Goal: Complete Application Form: Complete application form

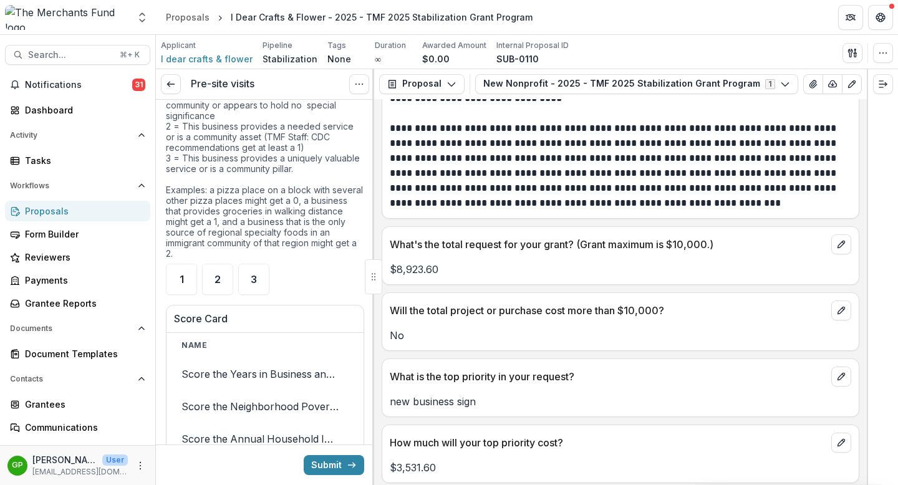
scroll to position [3718, 0]
click at [189, 294] on div "1" at bounding box center [181, 278] width 31 height 31
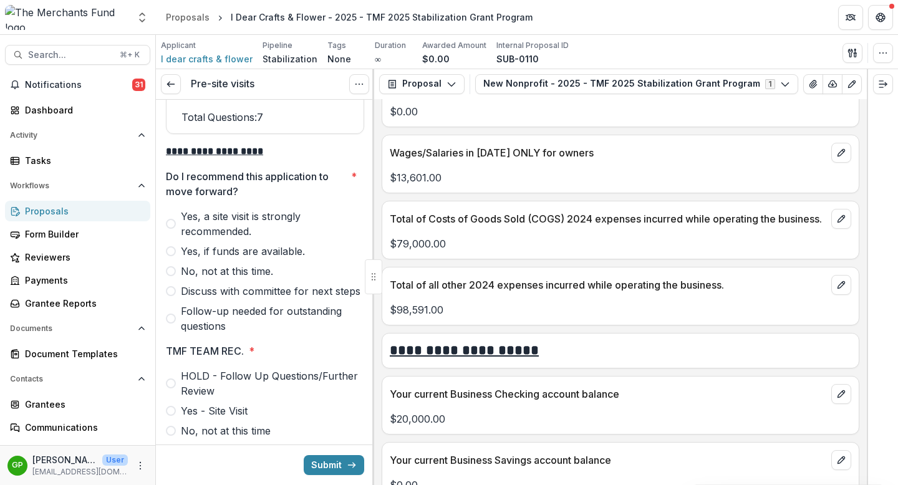
scroll to position [4360, 0]
click at [808, 81] on icon "View Attached Files" at bounding box center [813, 84] width 10 height 10
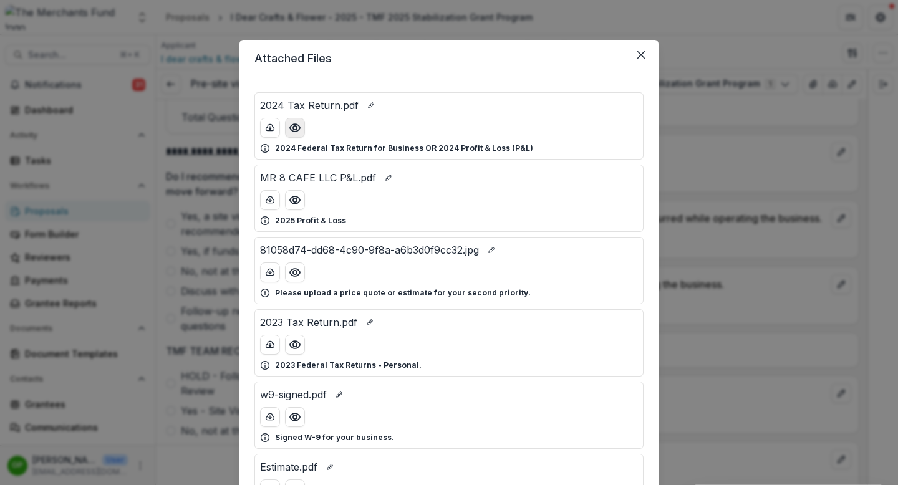
click at [292, 127] on icon "Preview 2024 Tax Return.pdf" at bounding box center [295, 128] width 12 height 12
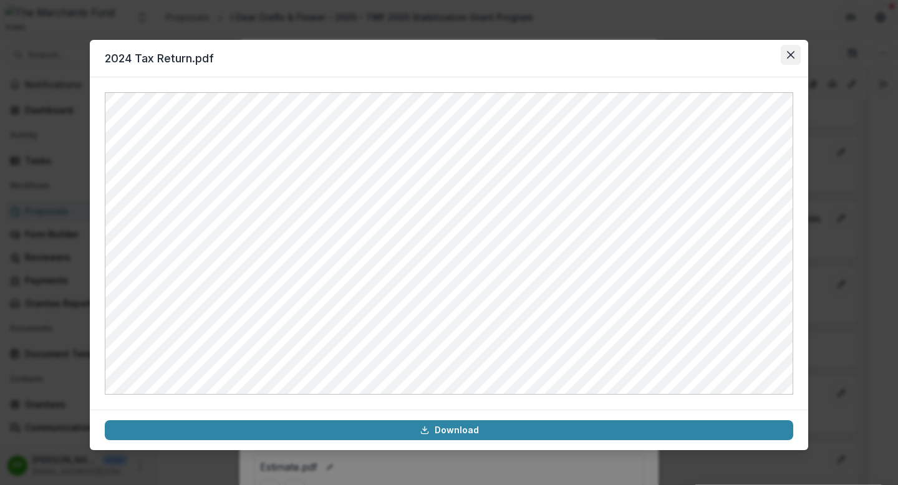
click at [790, 57] on icon "Close" at bounding box center [790, 54] width 7 height 7
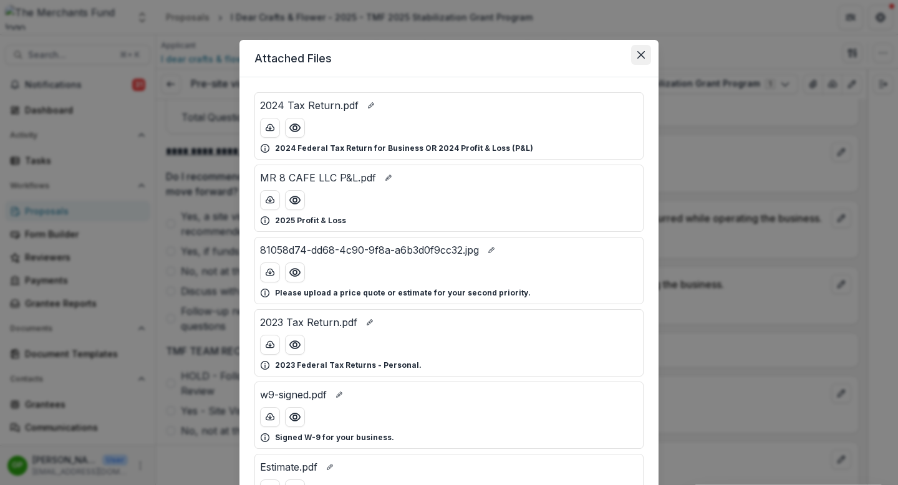
click at [638, 59] on button "Close" at bounding box center [641, 55] width 20 height 20
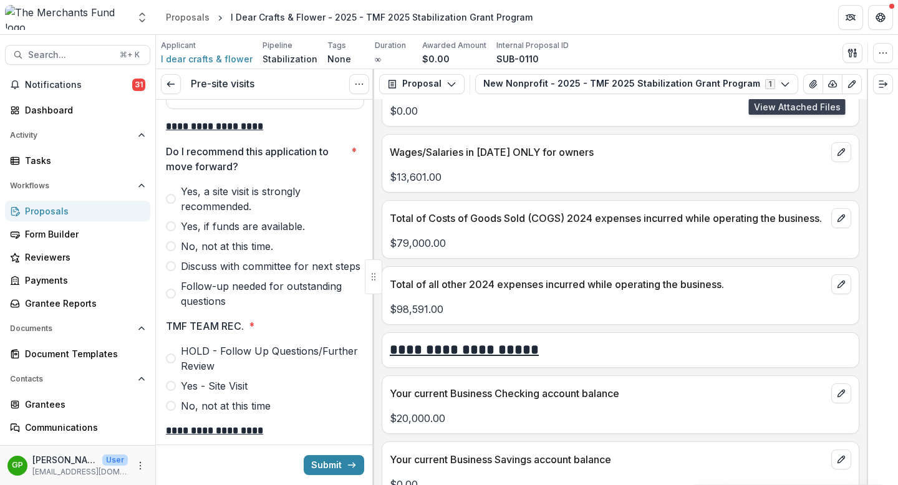
scroll to position [4235, 0]
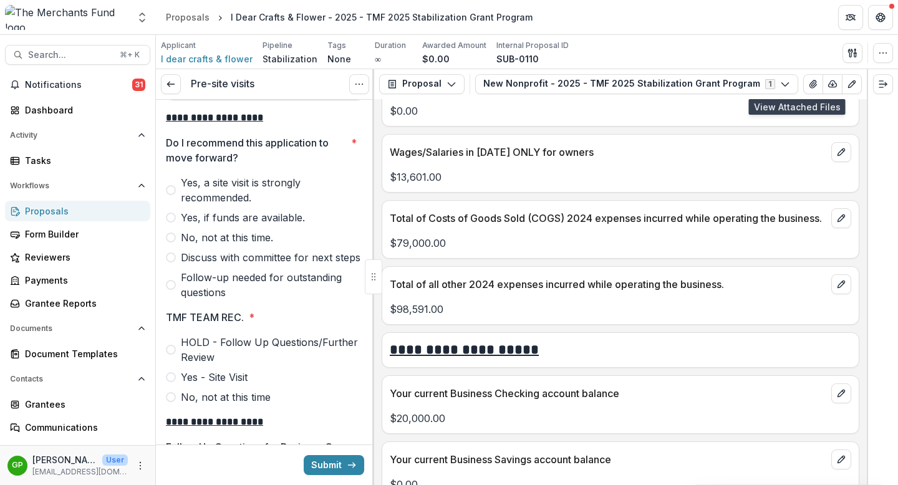
click at [174, 195] on span at bounding box center [171, 190] width 10 height 10
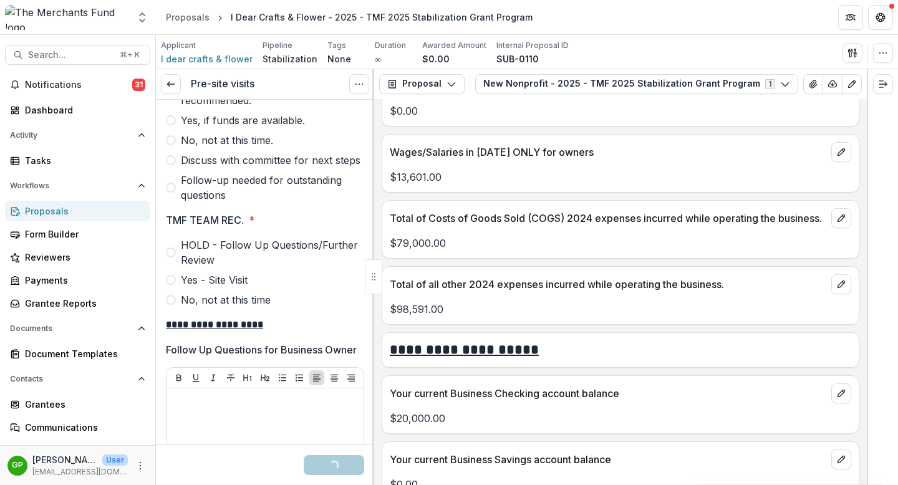
scroll to position [4357, 0]
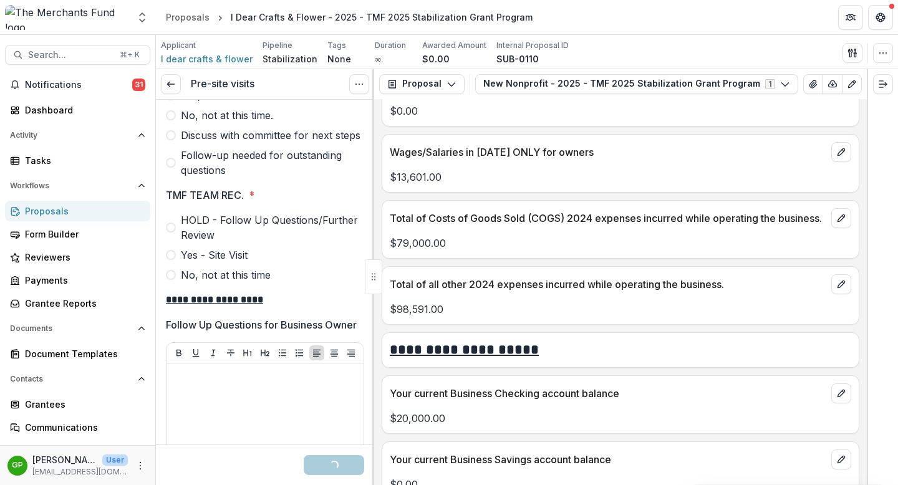
click at [175, 260] on span at bounding box center [171, 255] width 10 height 10
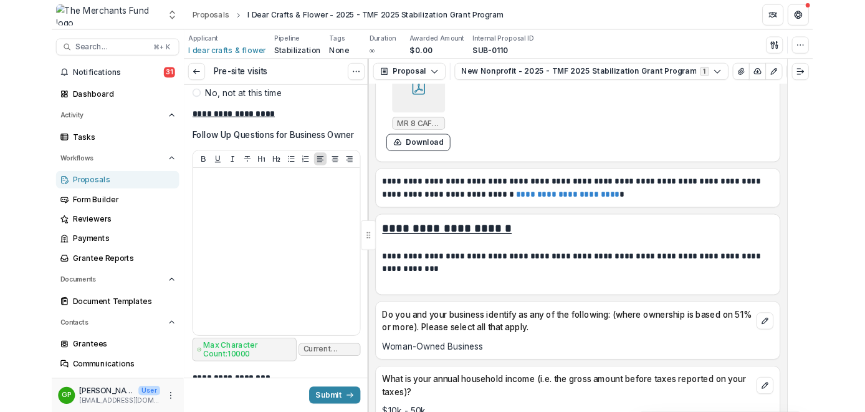
scroll to position [6364, 0]
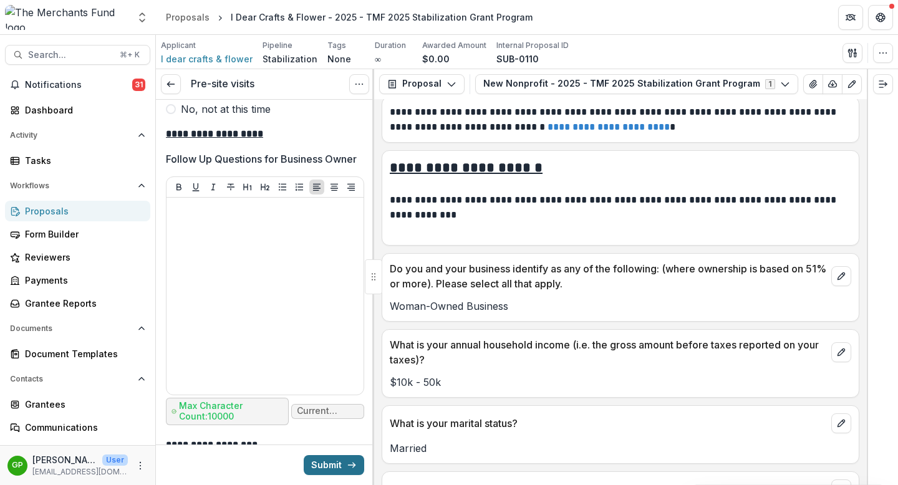
click at [321, 475] on button "Submit" at bounding box center [334, 465] width 60 height 20
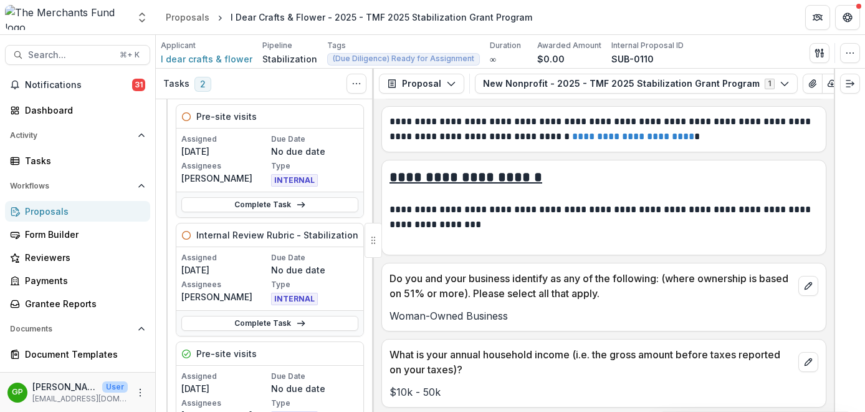
scroll to position [96, 0]
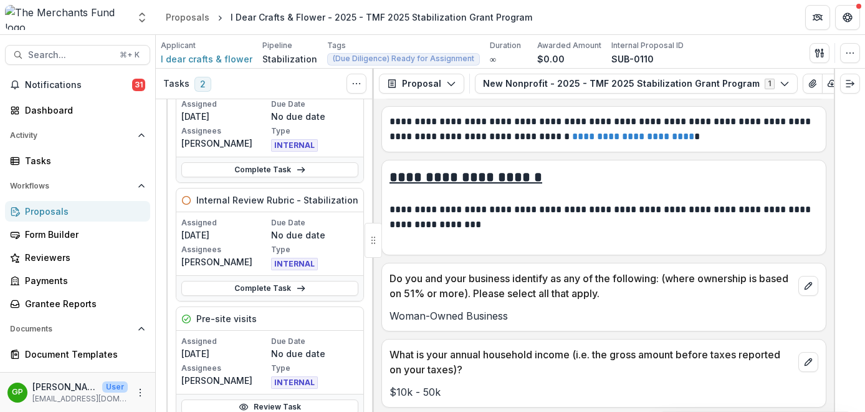
click at [64, 214] on div "Proposals" at bounding box center [82, 211] width 115 height 13
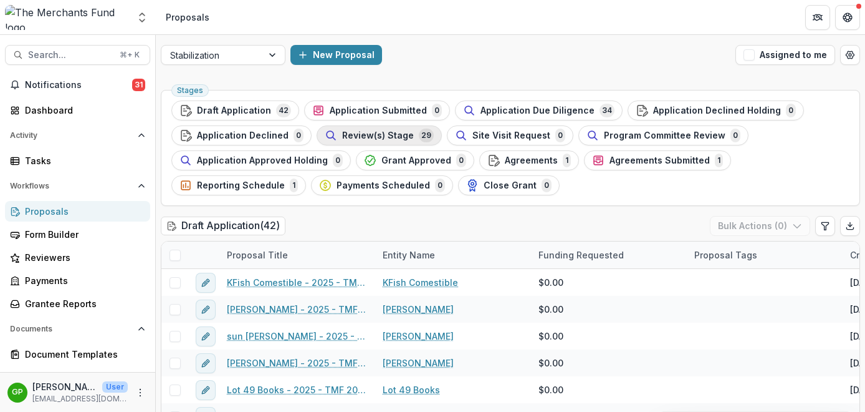
click at [390, 137] on span "Review(s) Stage" at bounding box center [378, 135] width 72 height 11
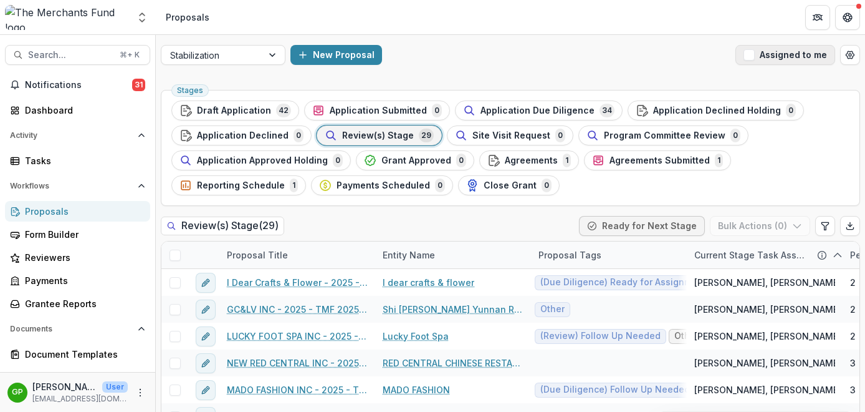
click at [748, 55] on span "button" at bounding box center [749, 54] width 11 height 11
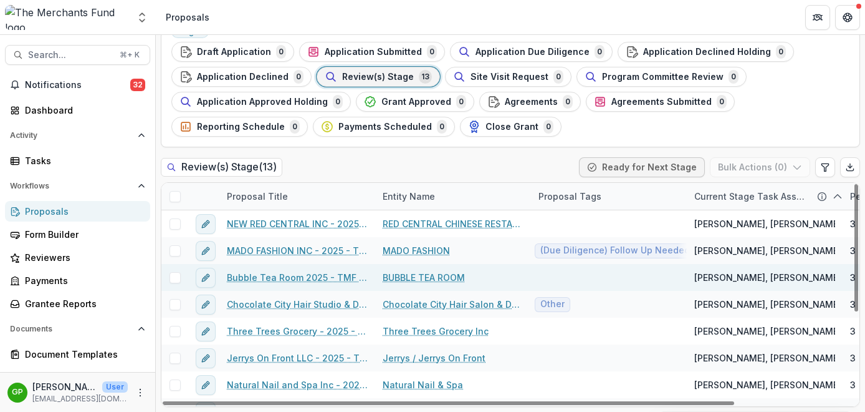
click at [292, 278] on link "Bubble Tea Room 2025 - TMF 2025 Stabilization Grant Program" at bounding box center [297, 277] width 141 height 13
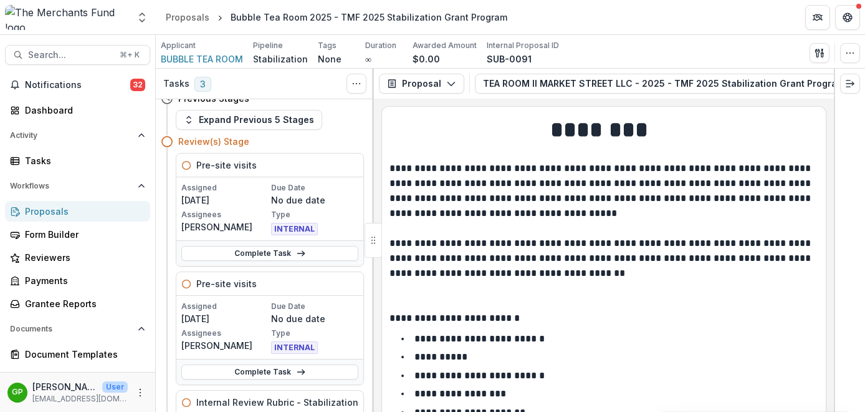
scroll to position [20, 0]
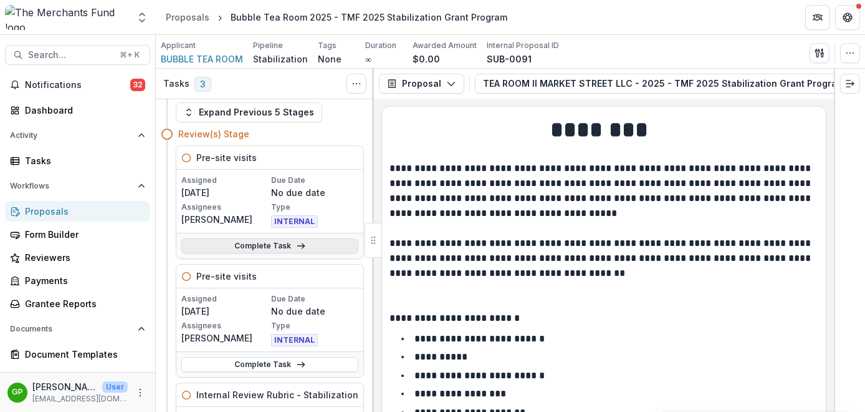
click at [279, 244] on link "Complete Task" at bounding box center [269, 245] width 177 height 15
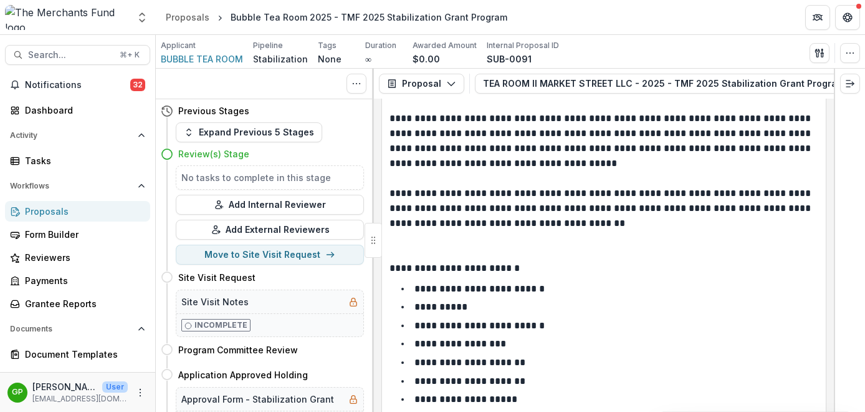
scroll to position [100, 0]
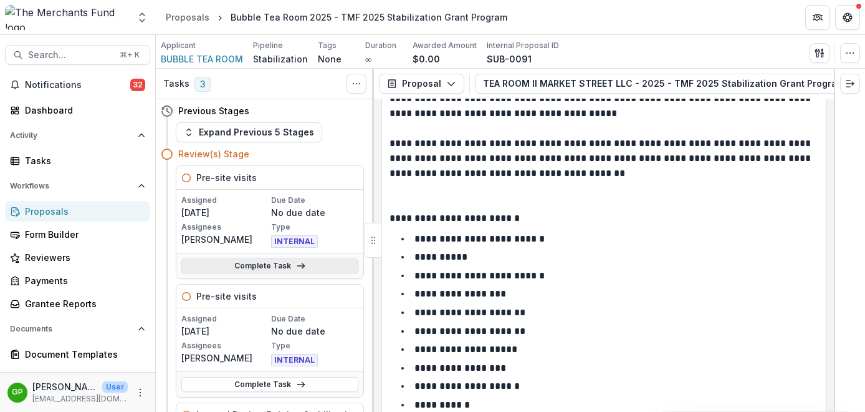
click at [224, 261] on link "Complete Task" at bounding box center [269, 265] width 177 height 15
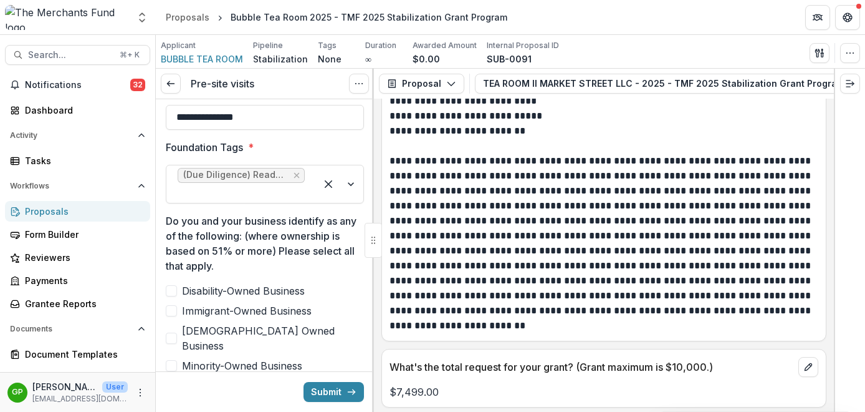
scroll to position [2468, 0]
click at [467, 190] on p "**********" at bounding box center [602, 243] width 425 height 180
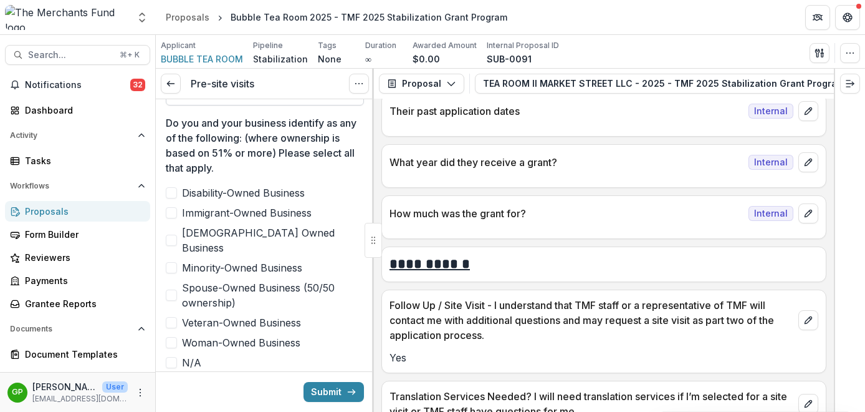
scroll to position [644, 0]
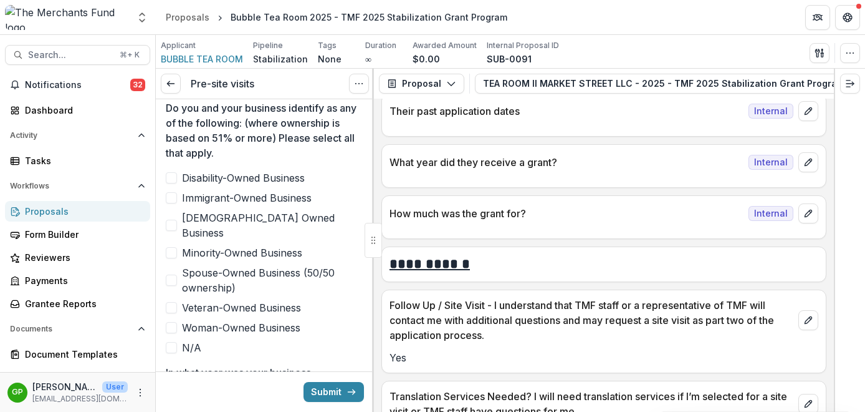
click at [176, 247] on span at bounding box center [171, 252] width 11 height 11
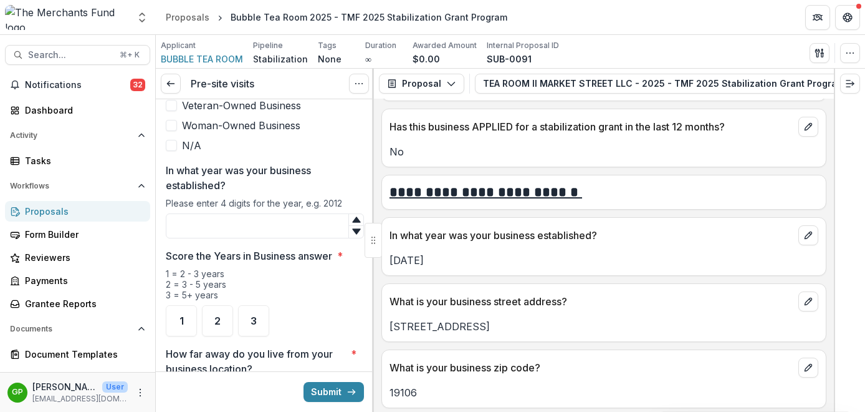
scroll to position [710, 0]
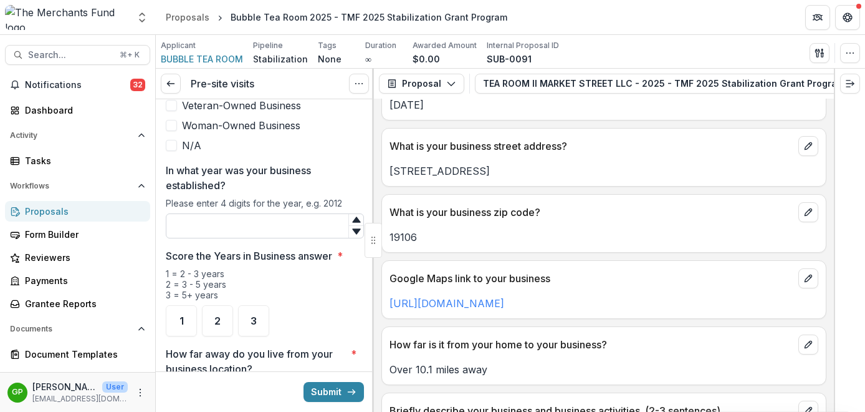
click at [243, 213] on input "In what year was your business established?" at bounding box center [265, 225] width 198 height 25
type input "****"
click at [294, 269] on div "1 = 2 - 3 years 2 = 3 - 5 years 3 = 5+ years" at bounding box center [265, 286] width 198 height 37
click at [192, 305] on div "1" at bounding box center [181, 320] width 31 height 31
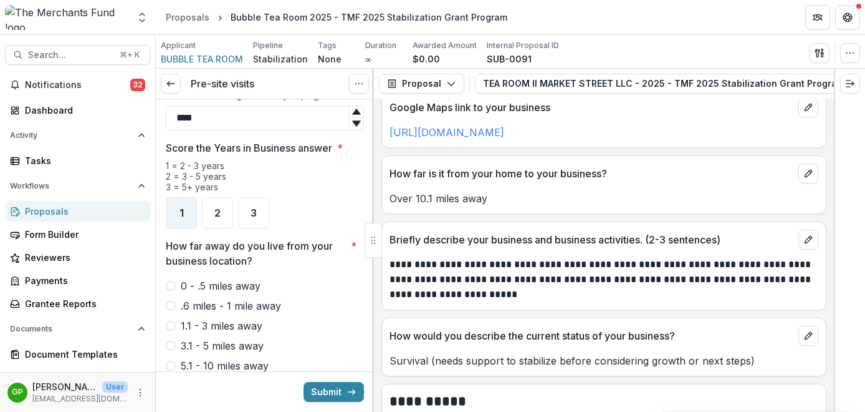
scroll to position [1011, 0]
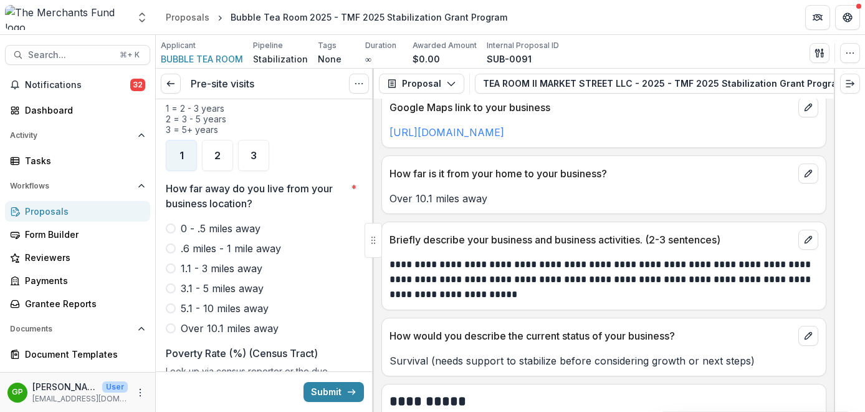
click at [168, 323] on span at bounding box center [171, 328] width 10 height 10
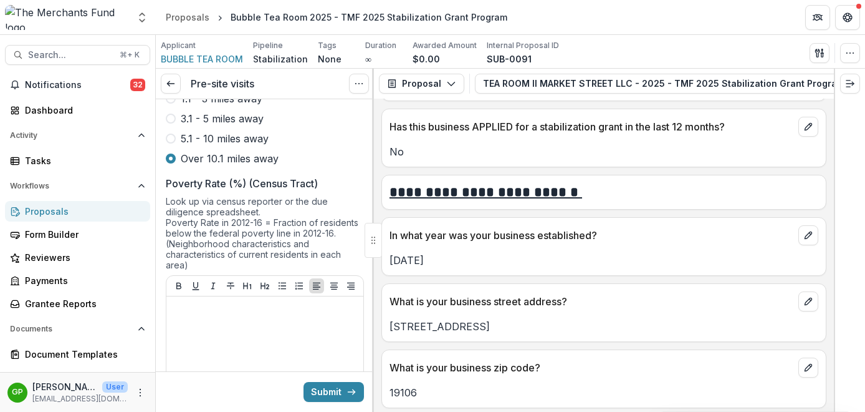
scroll to position [1193, 0]
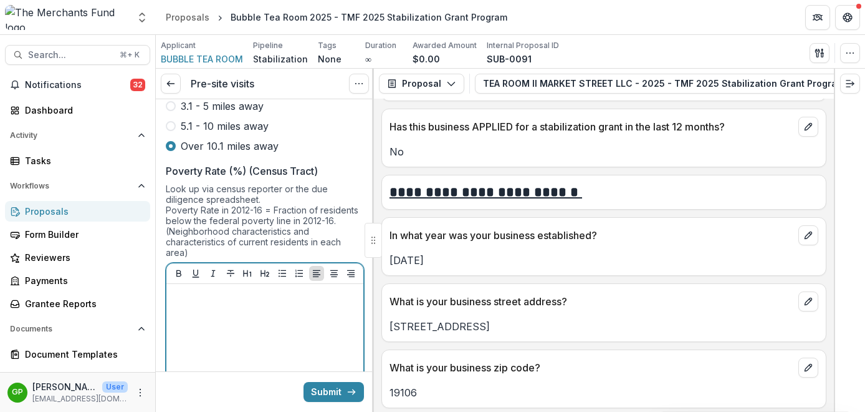
click at [210, 311] on div at bounding box center [264, 382] width 187 height 187
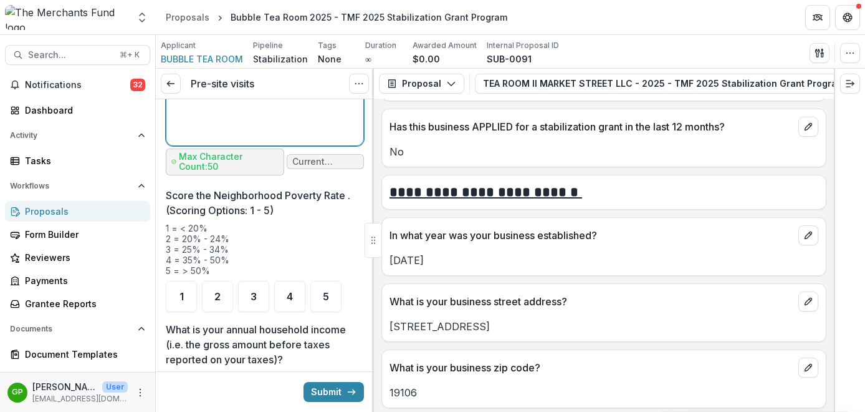
scroll to position [1549, 0]
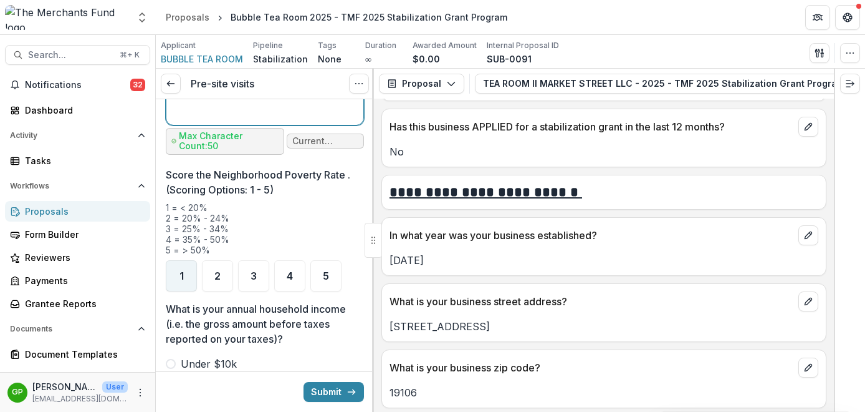
click at [180, 271] on span "1" at bounding box center [182, 276] width 4 height 10
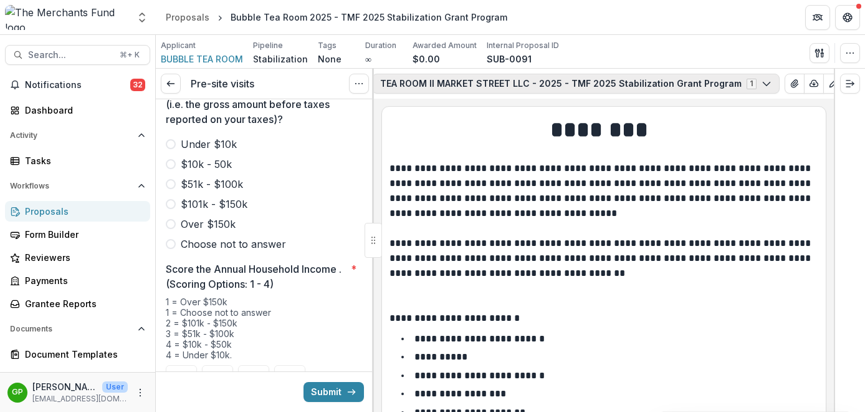
scroll to position [0, 144]
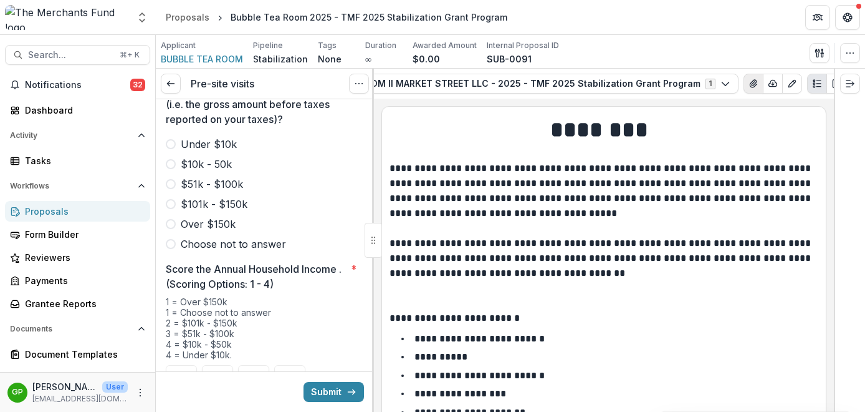
click at [749, 82] on icon "View Attached Files" at bounding box center [754, 84] width 10 height 10
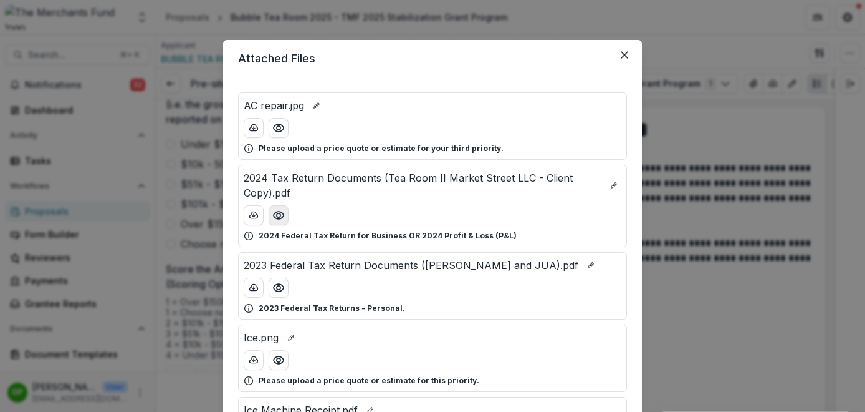
click at [275, 219] on icon "Preview 2024 Tax Return Documents (Tea Room II Market Street LLC - Client Copy)…" at bounding box center [278, 215] width 12 height 12
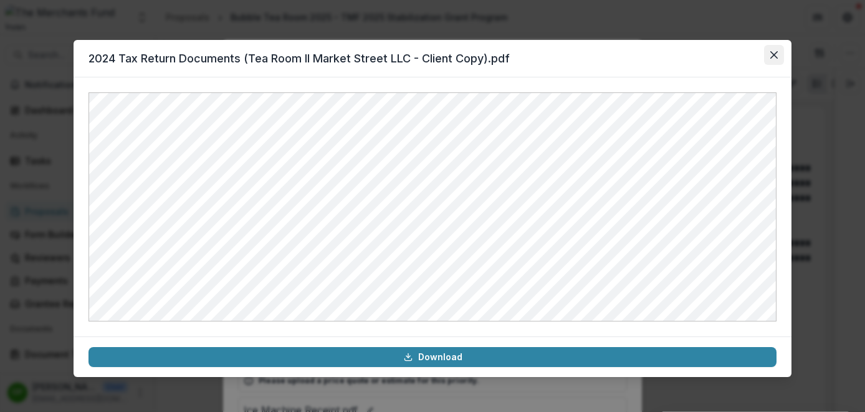
click at [779, 53] on button "Close" at bounding box center [774, 55] width 20 height 20
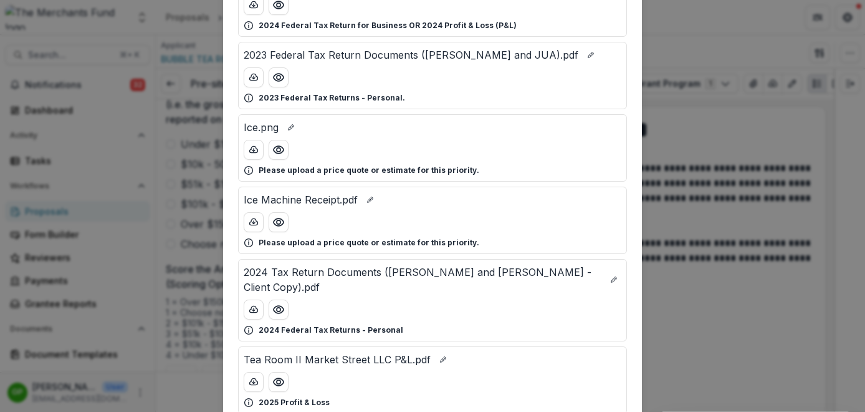
scroll to position [214, 0]
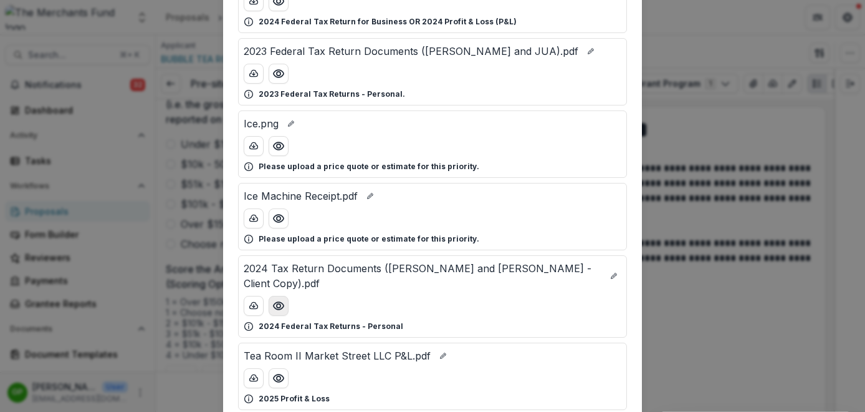
click at [273, 305] on icon "Preview 2024 Tax Return Documents (JIANG SHUN PING and JUAN LI - Client Copy).p…" at bounding box center [278, 305] width 12 height 12
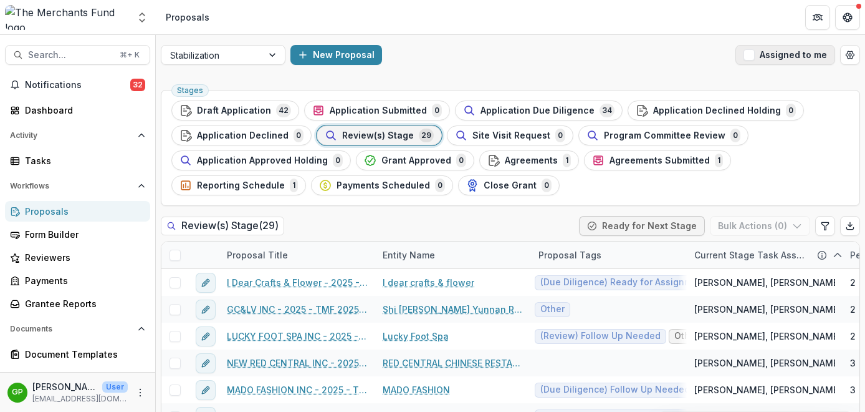
click at [746, 59] on span "button" at bounding box center [749, 54] width 11 height 11
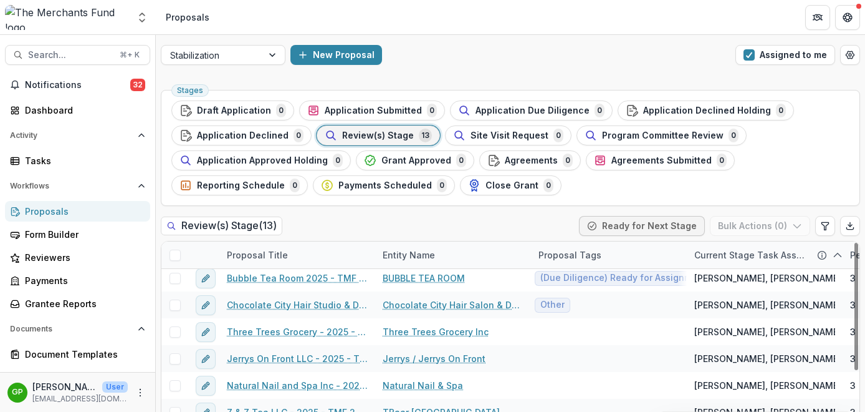
scroll to position [60, 0]
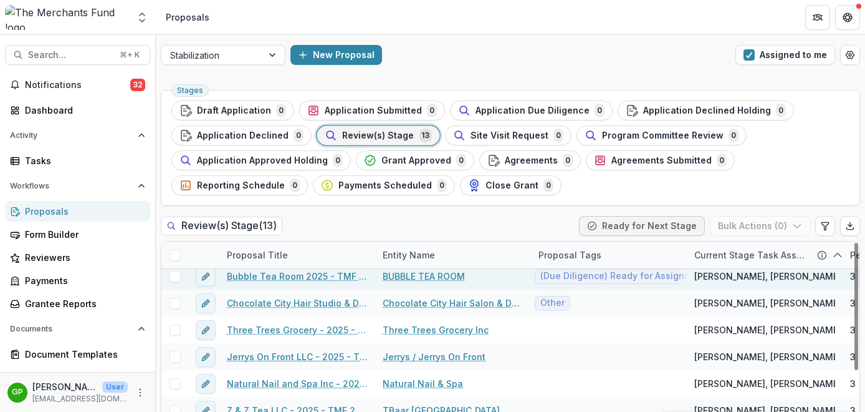
click at [274, 276] on link "Bubble Tea Room 2025 - TMF 2025 Stabilization Grant Program" at bounding box center [297, 275] width 141 height 13
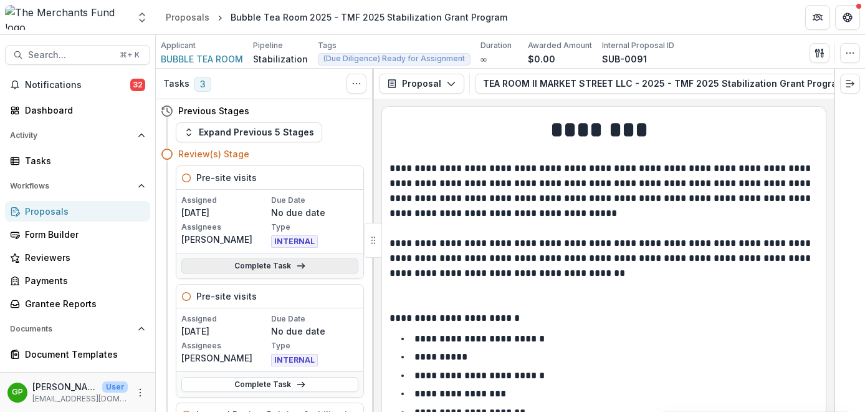
click at [264, 264] on link "Complete Task" at bounding box center [269, 265] width 177 height 15
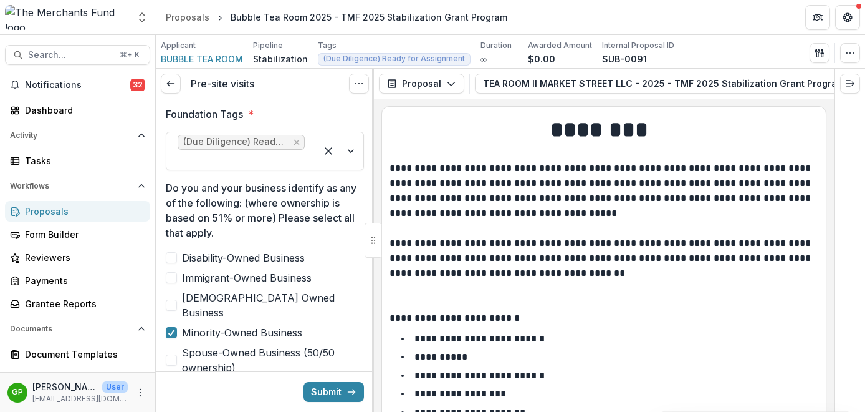
scroll to position [605, 0]
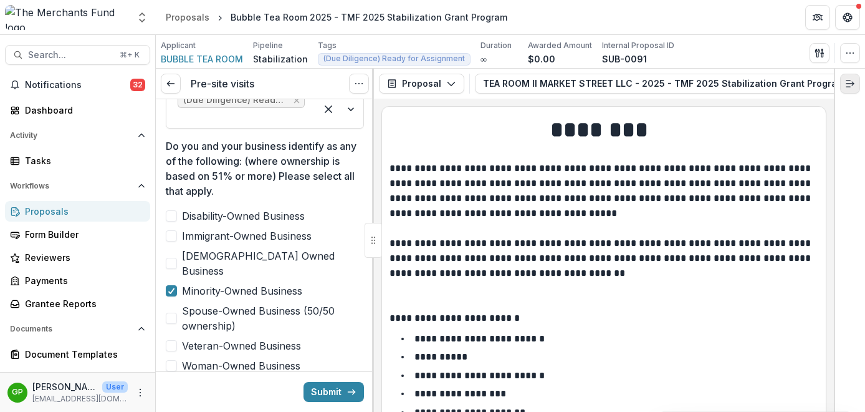
click at [848, 80] on line "Expand right" at bounding box center [849, 80] width 4 height 0
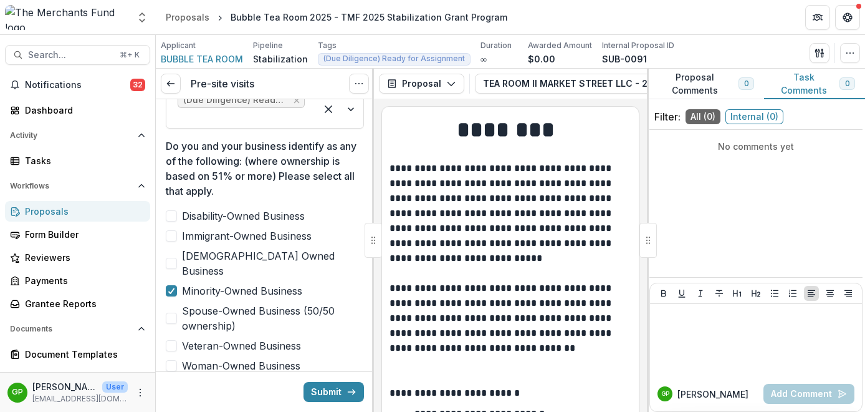
click at [711, 89] on button "Proposal Comments 0" at bounding box center [705, 84] width 117 height 31
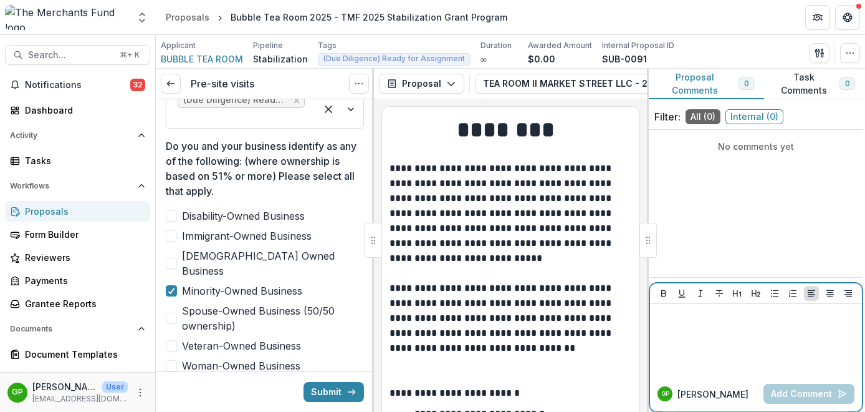
click at [705, 314] on p at bounding box center [756, 316] width 202 height 14
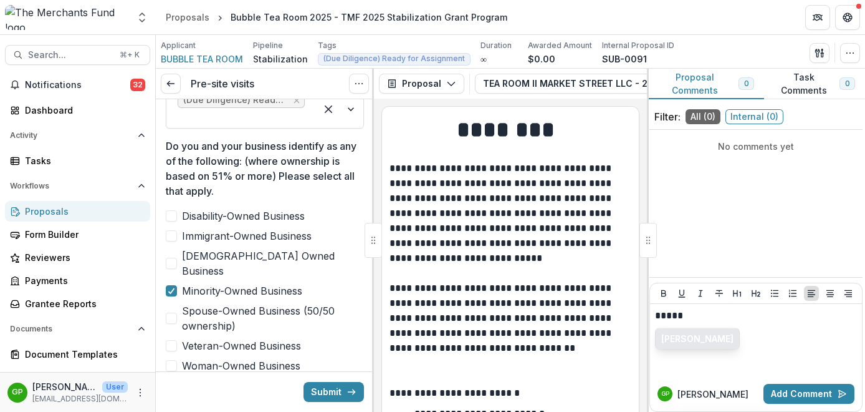
click at [711, 338] on button "[PERSON_NAME]" at bounding box center [698, 339] width 84 height 20
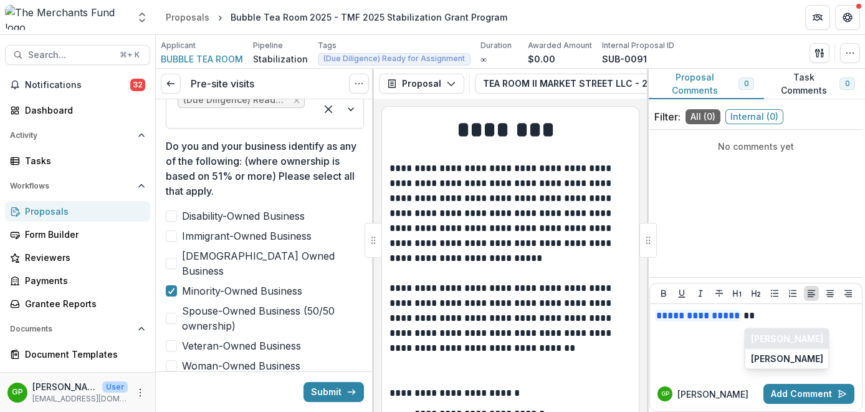
click at [767, 340] on button "[PERSON_NAME]" at bounding box center [788, 339] width 84 height 20
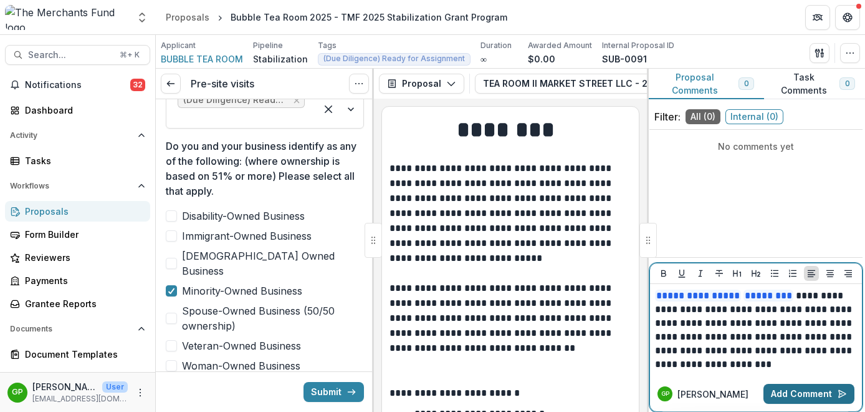
click at [788, 399] on button "Add Comment" at bounding box center [809, 393] width 91 height 20
